Goal: Task Accomplishment & Management: Use online tool/utility

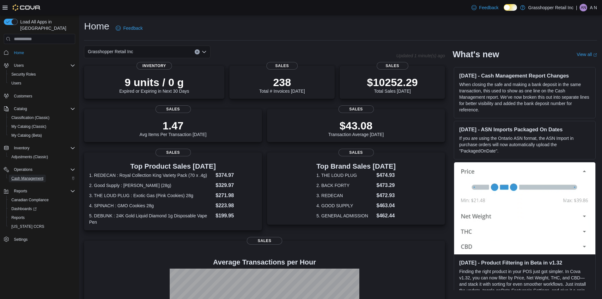
click at [30, 176] on span "Cash Management" at bounding box center [27, 178] width 32 height 5
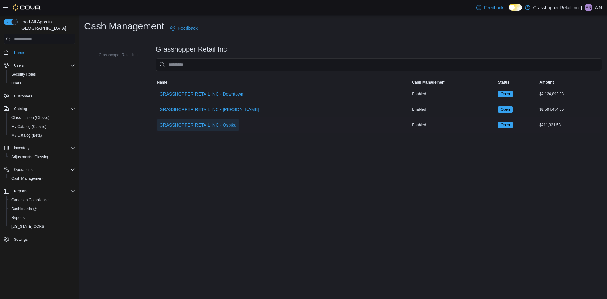
click at [217, 124] on span "GRASSHOPPER RETAIL INC - Ospika" at bounding box center [198, 125] width 77 height 6
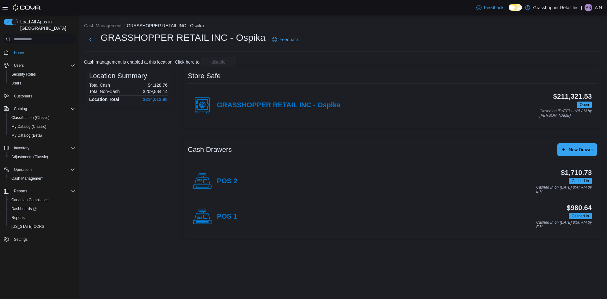
click at [199, 181] on icon at bounding box center [202, 181] width 19 height 19
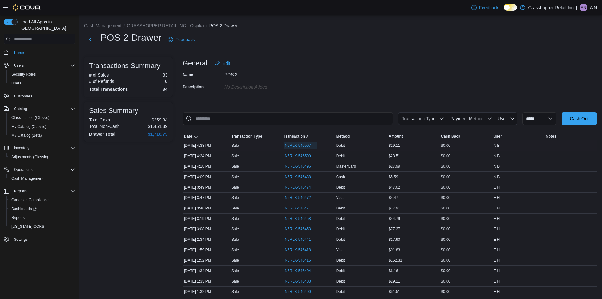
click at [296, 144] on span "IN5RLX-546507" at bounding box center [297, 145] width 27 height 5
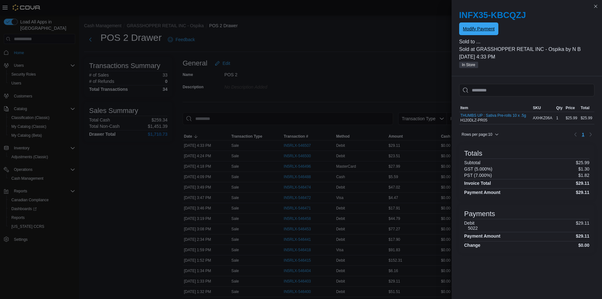
click at [476, 30] on span "Modify Payment" at bounding box center [479, 29] width 32 height 6
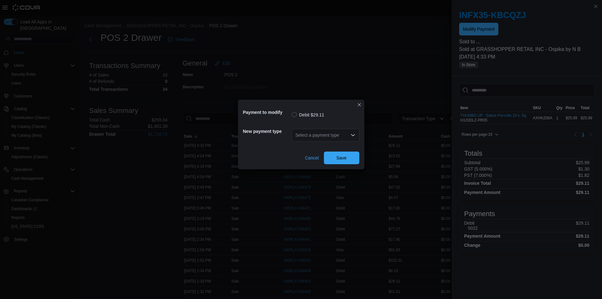
click at [351, 132] on icon "Open list of options" at bounding box center [353, 134] width 5 height 5
click at [354, 132] on div "Select a payment type Combo box. Selected. Combo box input. Select a payment ty…" at bounding box center [326, 135] width 68 height 13
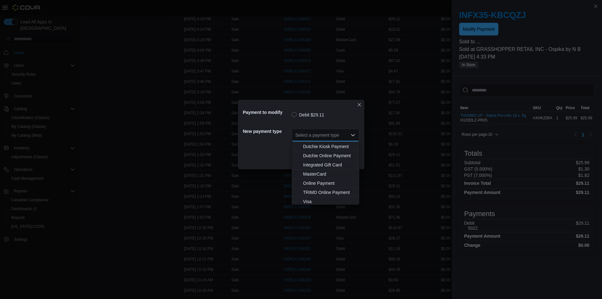
scroll to position [47, 0]
click at [310, 199] on span "Visa" at bounding box center [329, 200] width 52 height 6
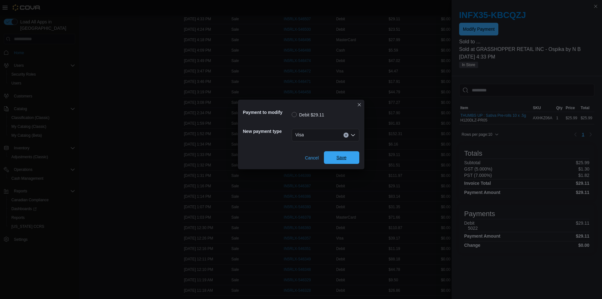
click at [339, 153] on span "Save" at bounding box center [342, 157] width 28 height 13
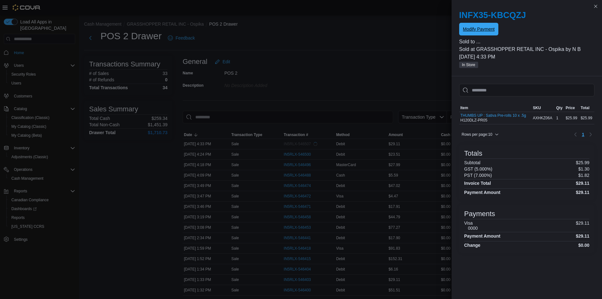
scroll to position [0, 0]
click at [596, 3] on button "Close this dialog" at bounding box center [596, 6] width 8 height 8
